Goal: Task Accomplishment & Management: Manage account settings

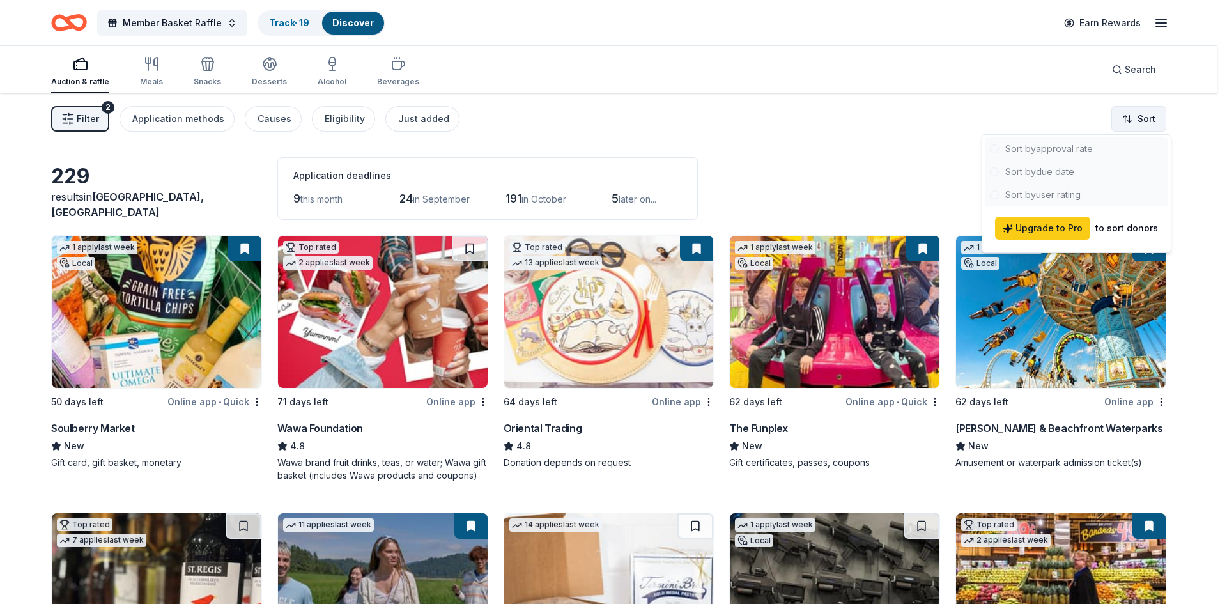
click at [1152, 122] on html "Member Basket Raffle Track · 19 Discover Earn Rewards Auction & raffle Meals Sn…" at bounding box center [613, 302] width 1227 height 604
click at [782, 151] on html "Member Basket Raffle Track · 19 Discover Earn Rewards Auction & raffle Meals Sn…" at bounding box center [613, 302] width 1227 height 604
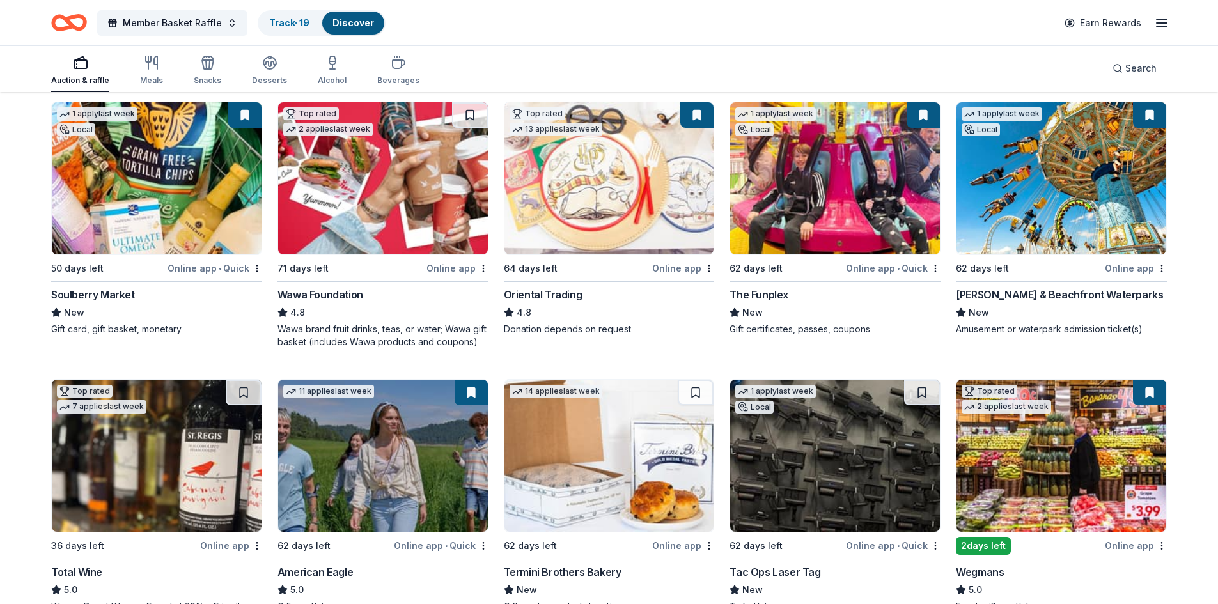
scroll to position [256, 0]
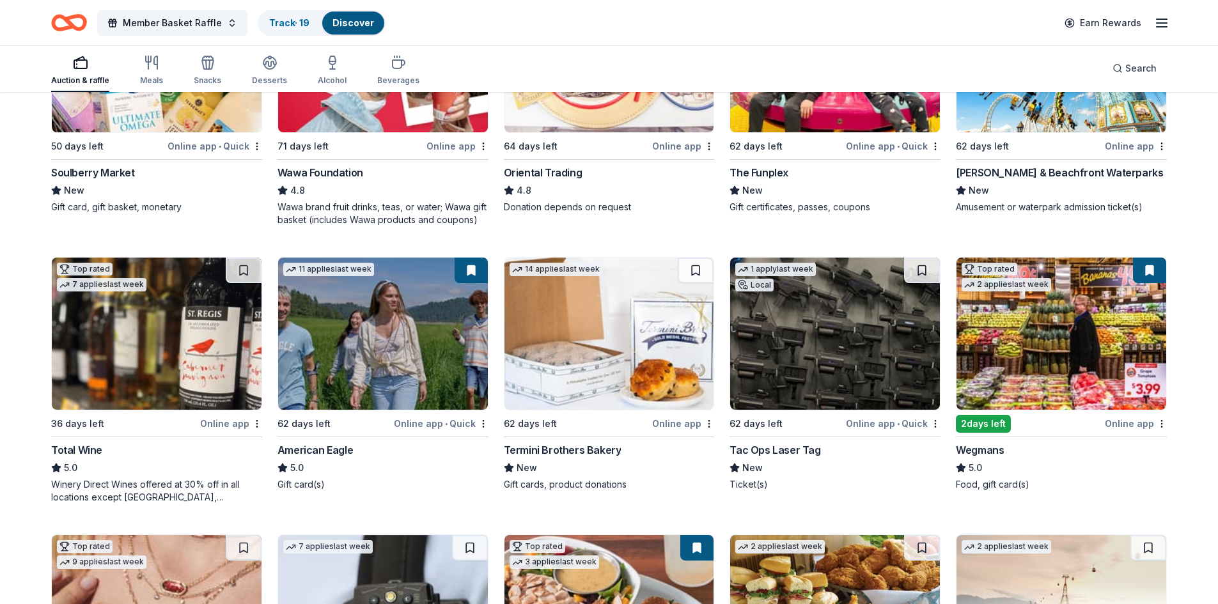
click at [586, 467] on div "New" at bounding box center [609, 467] width 211 height 15
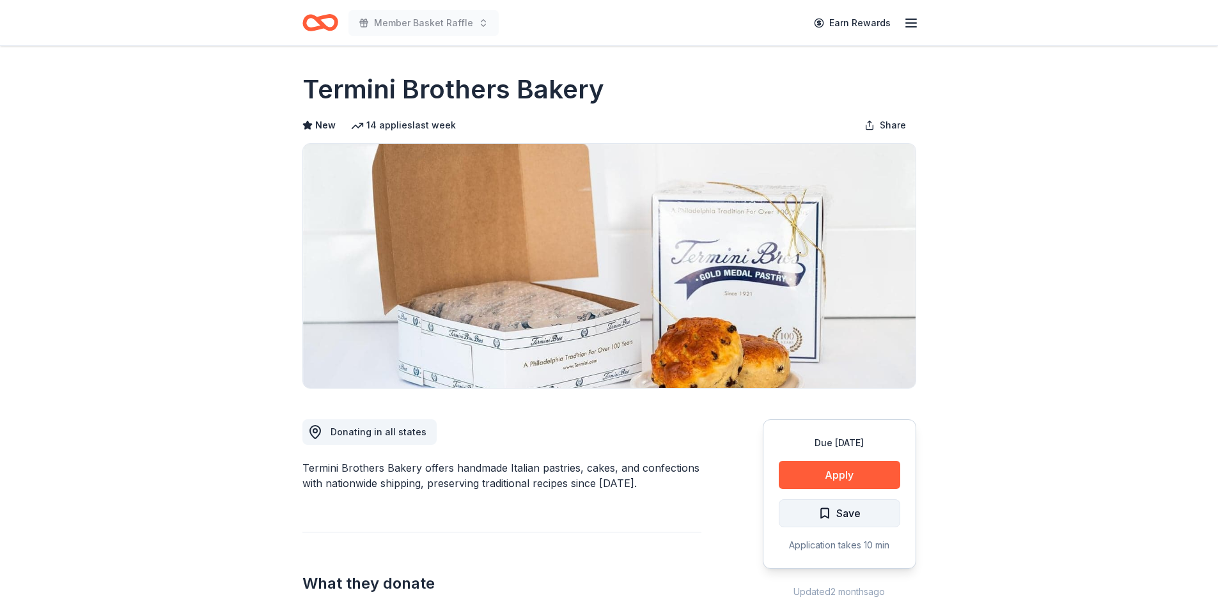
click at [870, 518] on button "Save" at bounding box center [839, 513] width 121 height 28
